Goal: Task Accomplishment & Management: Manage account settings

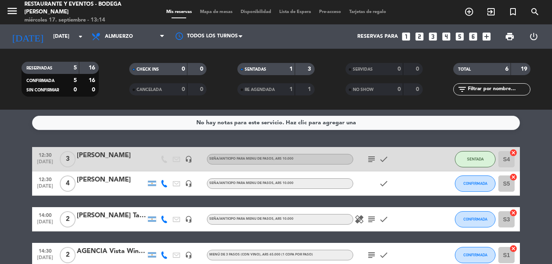
click at [104, 157] on div "[PERSON_NAME]" at bounding box center [111, 155] width 69 height 11
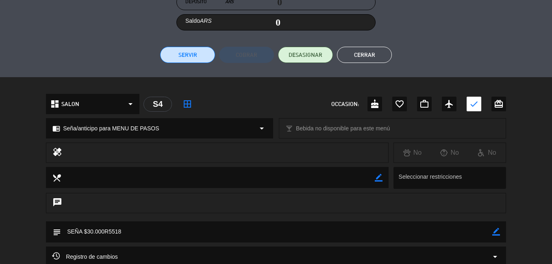
scroll to position [203, 0]
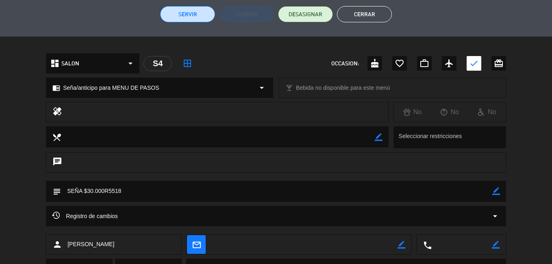
click at [497, 192] on icon "border_color" at bounding box center [496, 191] width 8 height 8
click at [203, 190] on textarea at bounding box center [276, 191] width 431 height 21
type textarea "SEÑA $30.000R5518 mesa 1 ro"
click at [495, 193] on icon at bounding box center [496, 191] width 8 height 8
click at [363, 15] on button "Cerrar" at bounding box center [364, 14] width 55 height 16
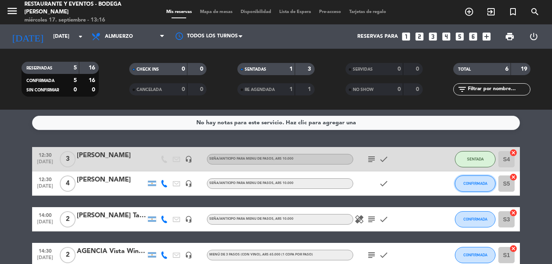
click at [478, 182] on span "CONFIRMADA" at bounding box center [475, 183] width 24 height 4
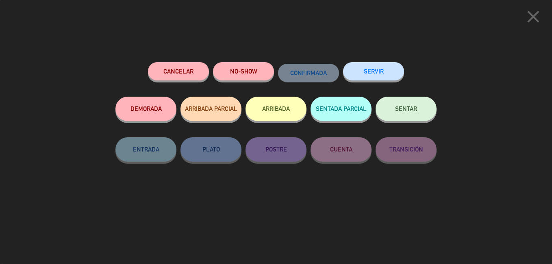
click at [406, 113] on button "SENTAR" at bounding box center [405, 109] width 61 height 24
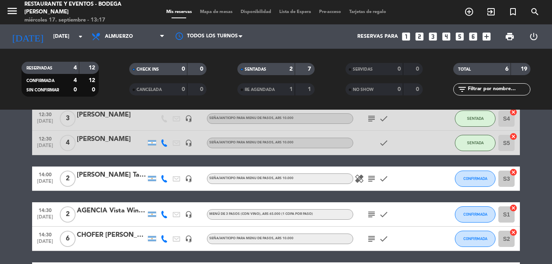
scroll to position [81, 0]
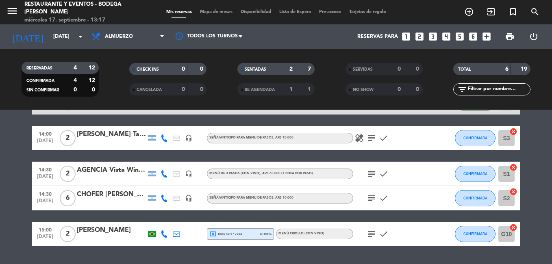
click at [372, 198] on icon "subject" at bounding box center [371, 198] width 10 height 10
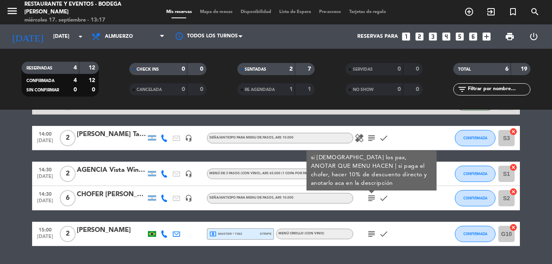
click at [411, 235] on div "subject check" at bounding box center [389, 234] width 73 height 24
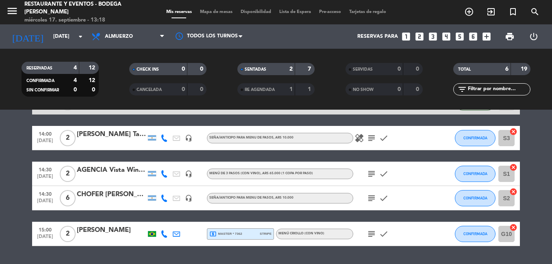
click at [369, 235] on icon "subject" at bounding box center [371, 234] width 10 height 10
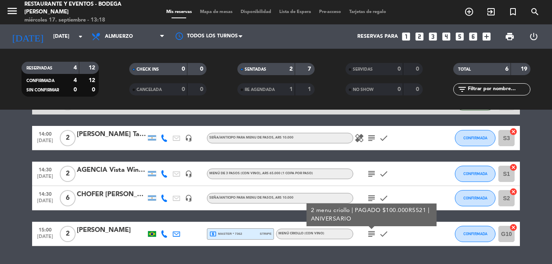
click at [369, 235] on icon "subject" at bounding box center [371, 234] width 10 height 10
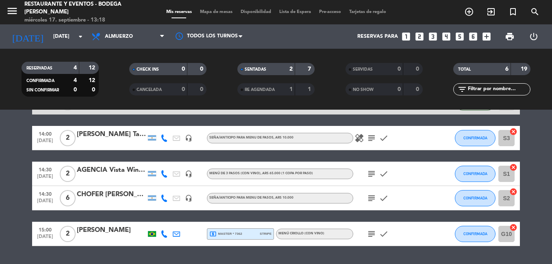
click at [375, 198] on icon "subject" at bounding box center [371, 198] width 10 height 10
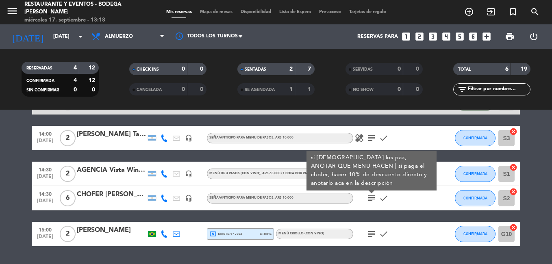
click at [375, 198] on icon "subject" at bounding box center [371, 198] width 10 height 10
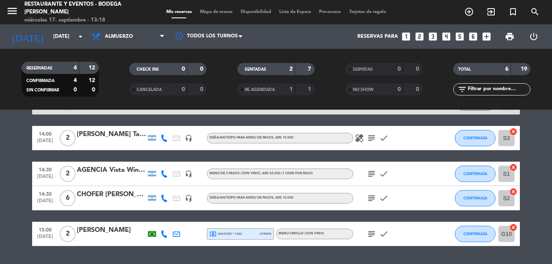
click at [370, 175] on icon "subject" at bounding box center [371, 174] width 10 height 10
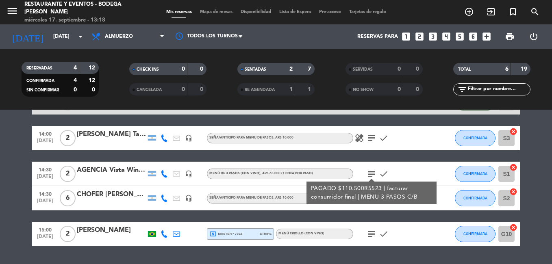
scroll to position [41, 0]
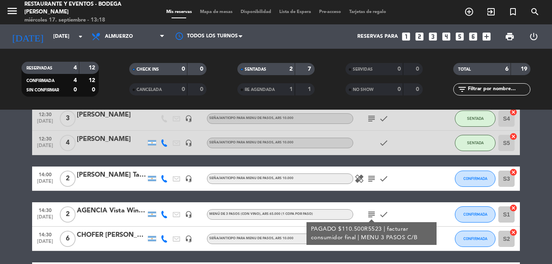
click at [373, 176] on icon "subject" at bounding box center [371, 179] width 10 height 10
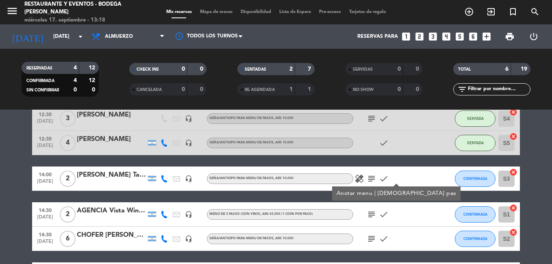
click at [373, 176] on icon "subject" at bounding box center [371, 179] width 10 height 10
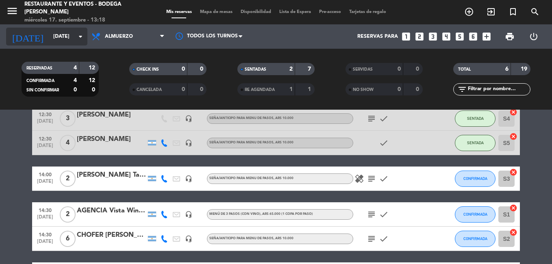
click at [70, 33] on input "[DATE]" at bounding box center [83, 37] width 69 height 14
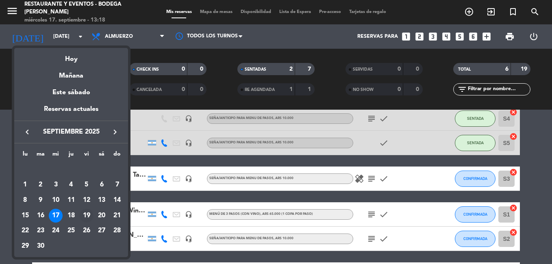
click at [87, 215] on div "19" at bounding box center [87, 216] width 14 height 14
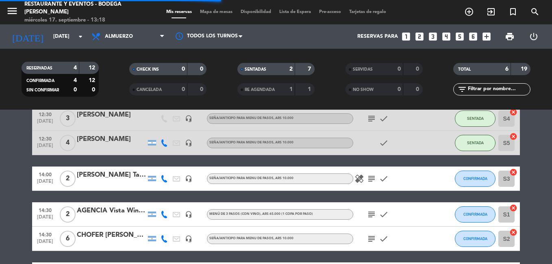
scroll to position [0, 0]
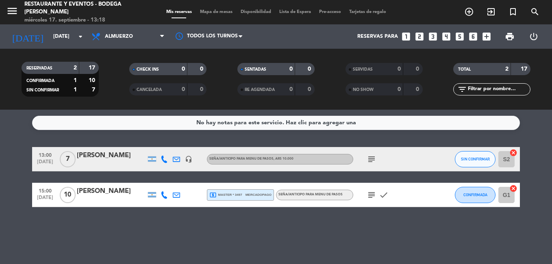
click at [368, 197] on icon "subject" at bounding box center [371, 195] width 10 height 10
click at [117, 35] on span "Almuerzo" at bounding box center [119, 37] width 28 height 6
click at [123, 89] on div "menu Restaurante y Eventos - Bodega [PERSON_NAME] [DATE] 17. septiembre - 13:18…" at bounding box center [276, 55] width 552 height 110
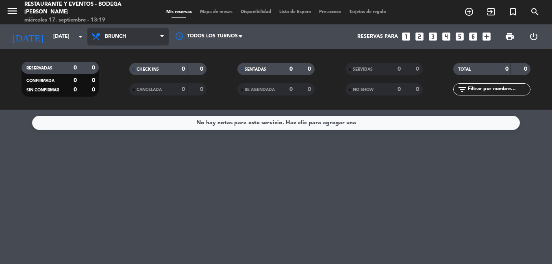
click at [114, 37] on span "Brunch" at bounding box center [115, 37] width 21 height 6
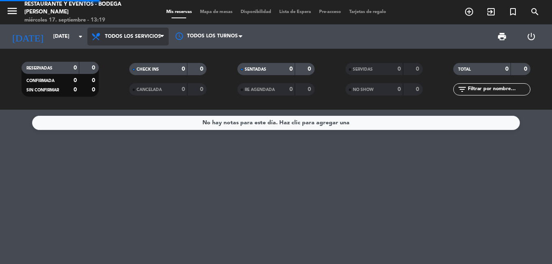
click at [130, 52] on div "menu Restaurante y Eventos - Bodega [PERSON_NAME] [DATE] 17. septiembre - 13:19…" at bounding box center [276, 55] width 552 height 110
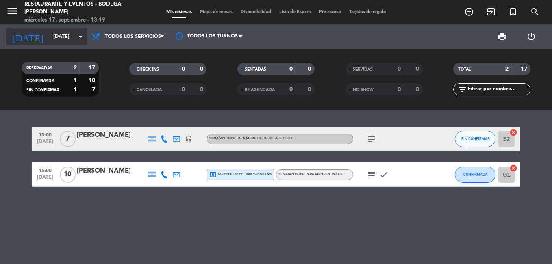
click at [55, 35] on input "[DATE]" at bounding box center [83, 37] width 69 height 14
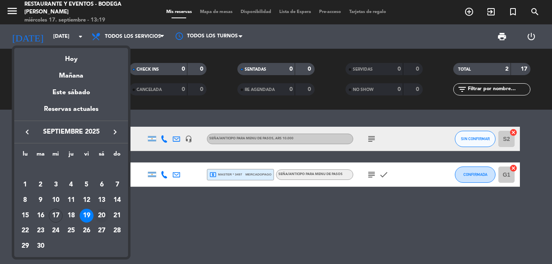
click at [102, 217] on div "20" at bounding box center [102, 216] width 14 height 14
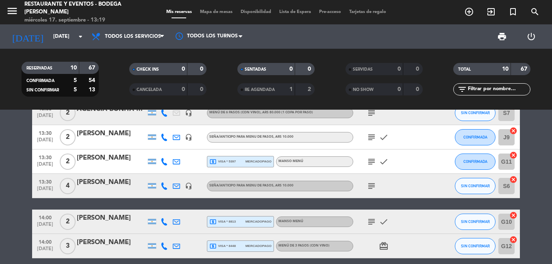
scroll to position [162, 0]
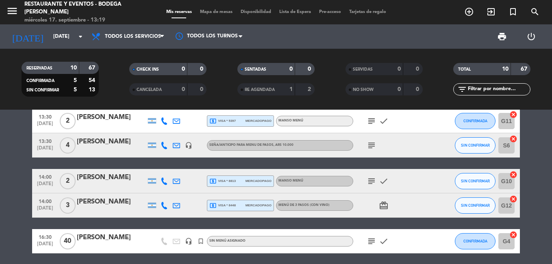
click at [370, 240] on icon "subject" at bounding box center [371, 241] width 10 height 10
click at [64, 35] on input "[DATE]" at bounding box center [83, 37] width 69 height 14
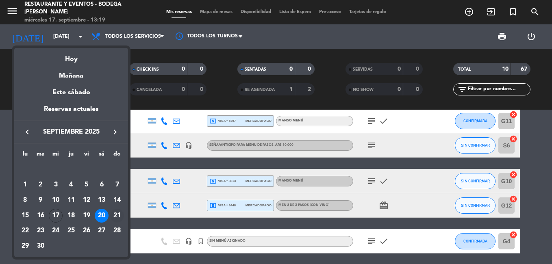
click at [117, 214] on div "21" at bounding box center [117, 216] width 14 height 14
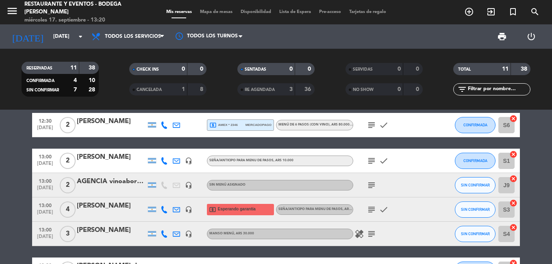
scroll to position [0, 0]
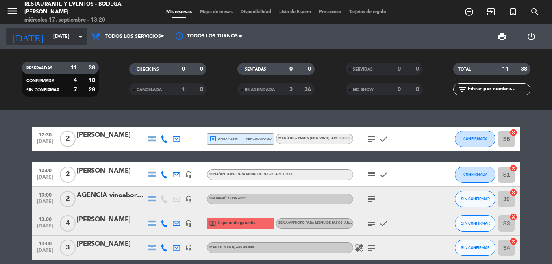
click at [74, 33] on input "[DATE]" at bounding box center [83, 37] width 69 height 14
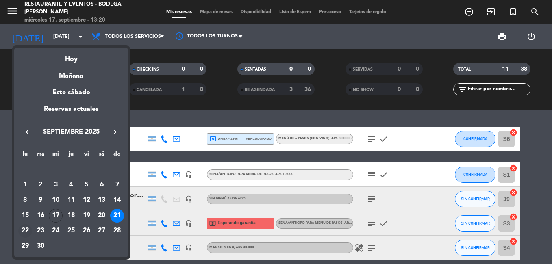
click at [22, 230] on div "22" at bounding box center [25, 231] width 14 height 14
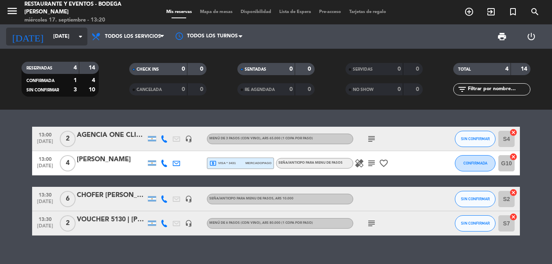
click at [70, 35] on input "[DATE]" at bounding box center [83, 37] width 69 height 14
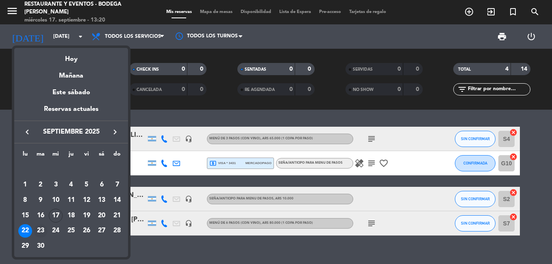
click at [40, 228] on div "23" at bounding box center [41, 231] width 14 height 14
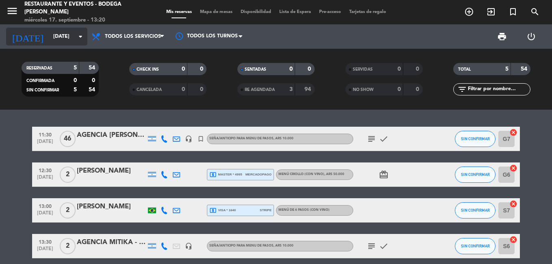
click at [74, 36] on input "[DATE]" at bounding box center [83, 37] width 69 height 14
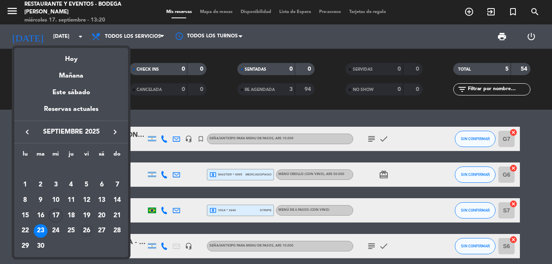
click at [87, 230] on div "26" at bounding box center [87, 231] width 14 height 14
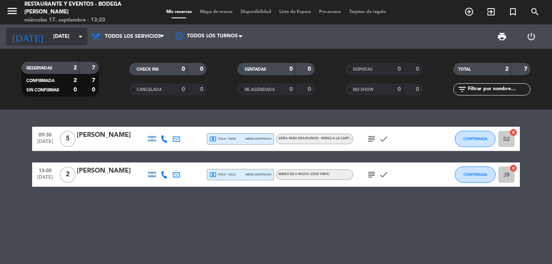
click at [76, 36] on icon "arrow_drop_down" at bounding box center [81, 37] width 10 height 10
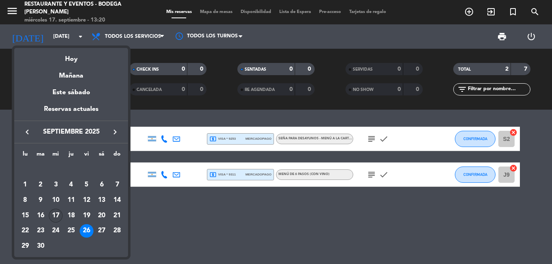
click at [56, 213] on div "17" at bounding box center [56, 216] width 14 height 14
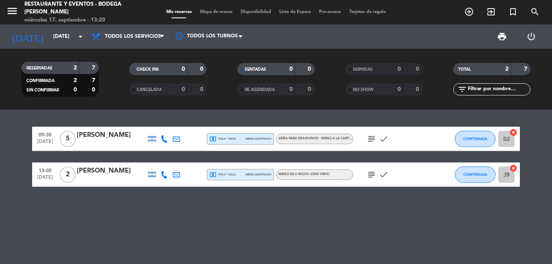
type input "[DATE]"
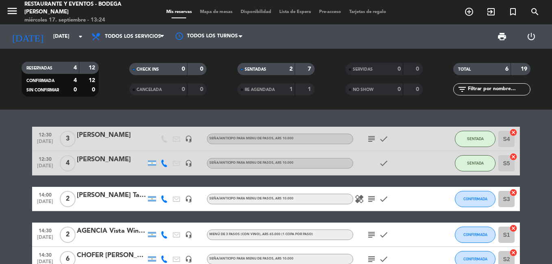
click at [377, 197] on span "subject" at bounding box center [371, 199] width 12 height 10
click at [370, 199] on icon "subject" at bounding box center [371, 199] width 10 height 10
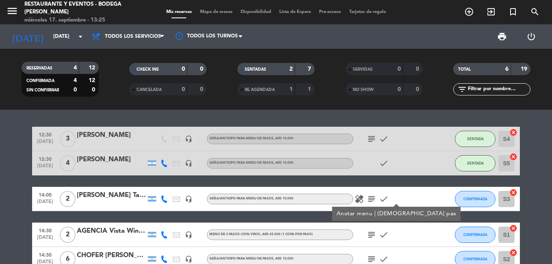
click at [97, 155] on div "[PERSON_NAME]" at bounding box center [111, 159] width 69 height 11
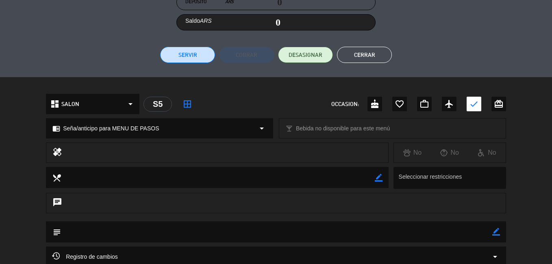
scroll to position [243, 0]
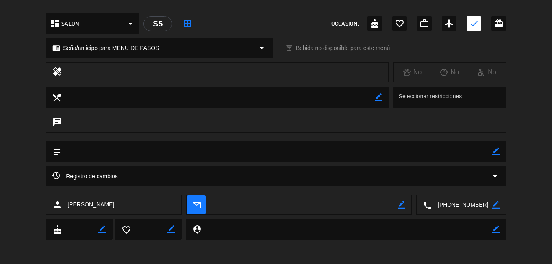
click at [494, 152] on icon "border_color" at bounding box center [496, 151] width 8 height 8
type textarea "majo mesa 3"
click at [498, 149] on icon at bounding box center [496, 151] width 8 height 8
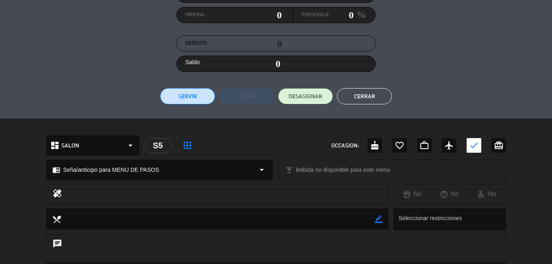
click at [373, 94] on button "Cerrar" at bounding box center [364, 96] width 55 height 16
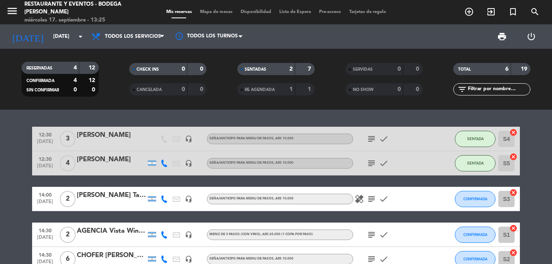
click at [373, 162] on icon "subject" at bounding box center [371, 163] width 10 height 10
click at [472, 197] on span "CONFIRMADA" at bounding box center [475, 199] width 24 height 4
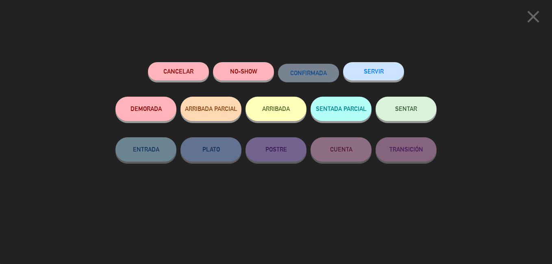
click at [417, 117] on button "SENTAR" at bounding box center [405, 109] width 61 height 24
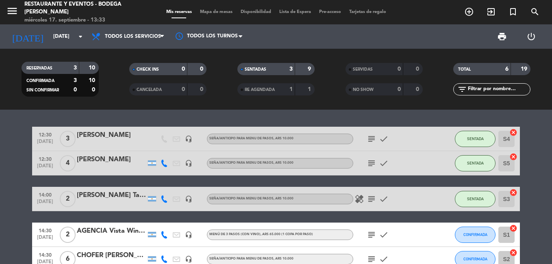
click at [107, 197] on div "[PERSON_NAME] Tasting Malbec | [PERSON_NAME]" at bounding box center [111, 195] width 69 height 11
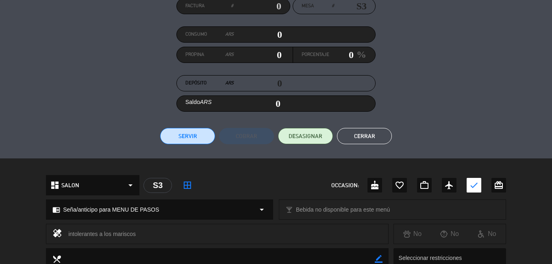
scroll to position [162, 0]
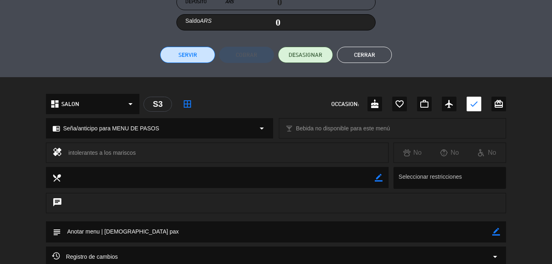
click at [496, 230] on icon "border_color" at bounding box center [496, 232] width 8 height 8
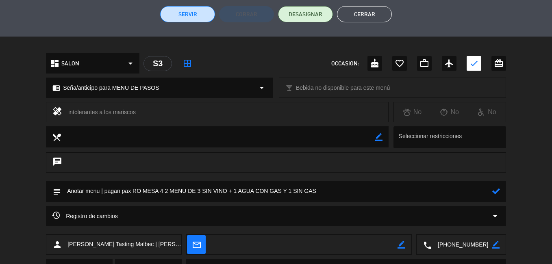
type textarea "Anotar menu | pagan pax RO MESA 4 2 MENU DE 3 SIN VINO + 1 AGUA CON GAS Y 1 SIN…"
click at [497, 192] on icon at bounding box center [496, 191] width 8 height 8
click at [353, 13] on button "Cerrar" at bounding box center [364, 14] width 55 height 16
